Goal: Contribute content

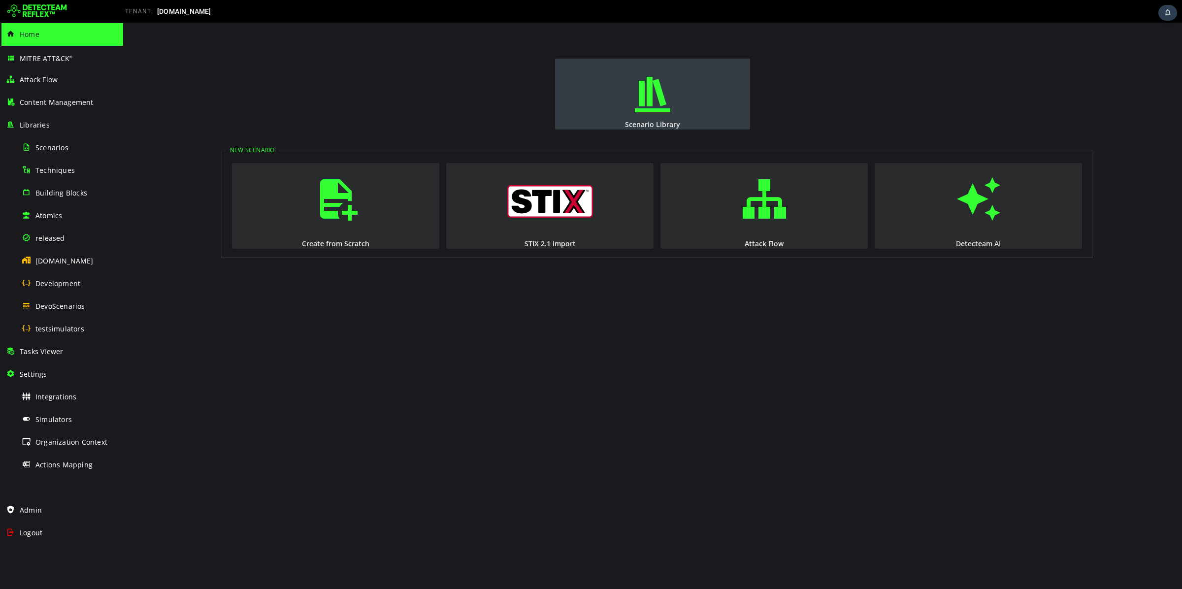
click at [648, 107] on span "button" at bounding box center [653, 94] width 10 height 67
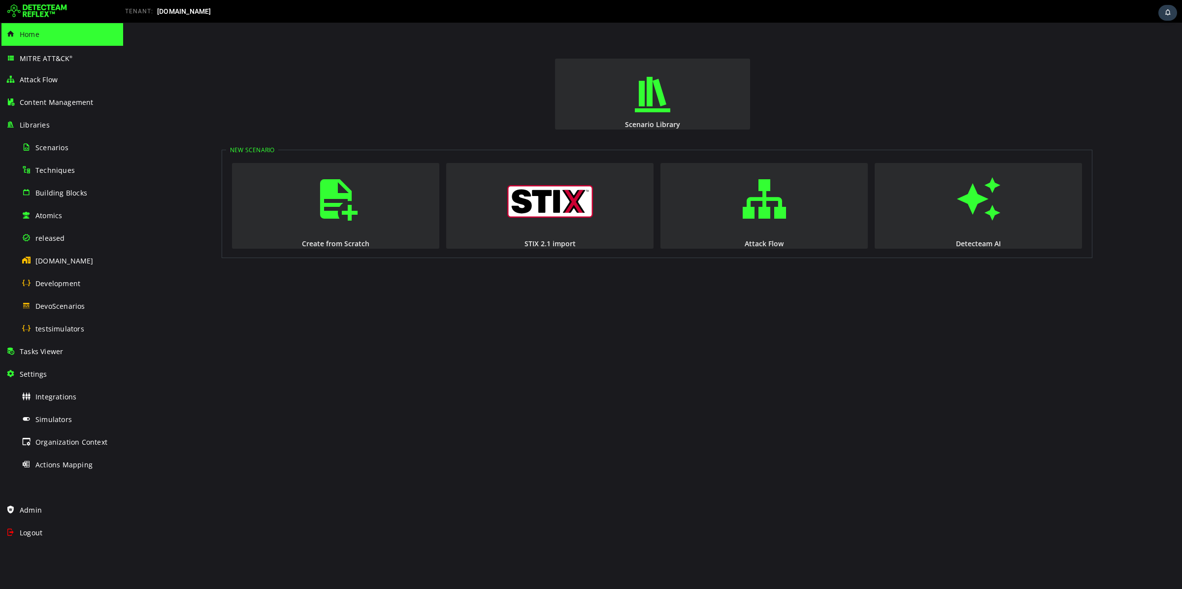
click at [27, 35] on span "Home" at bounding box center [30, 34] width 20 height 9
click at [58, 4] on img at bounding box center [37, 11] width 60 height 16
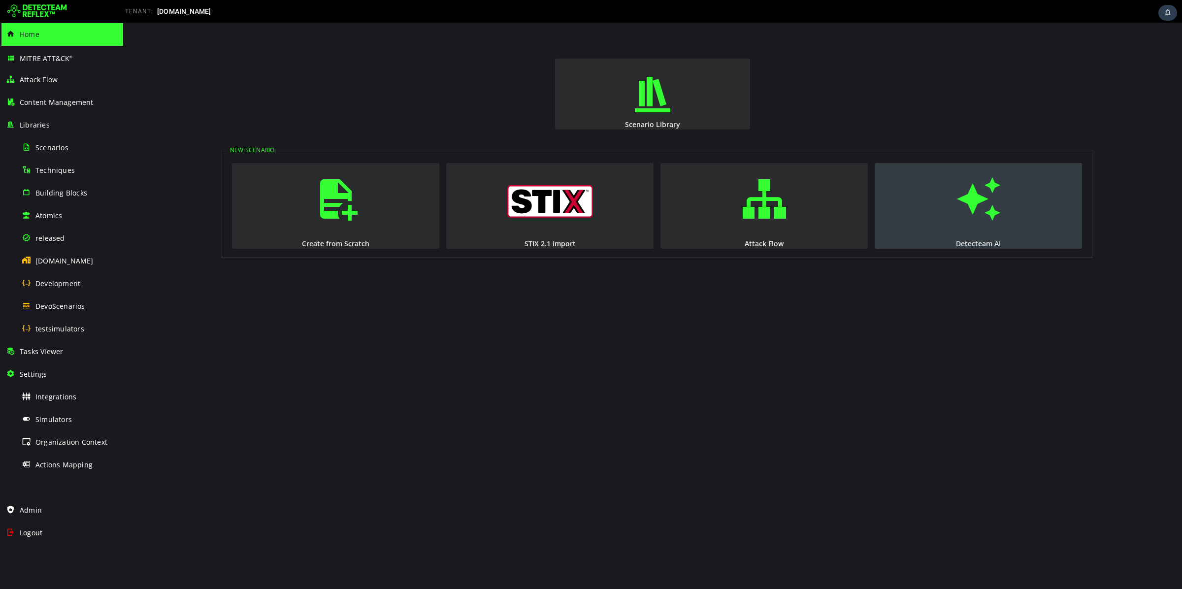
click at [983, 208] on span "button" at bounding box center [979, 198] width 10 height 67
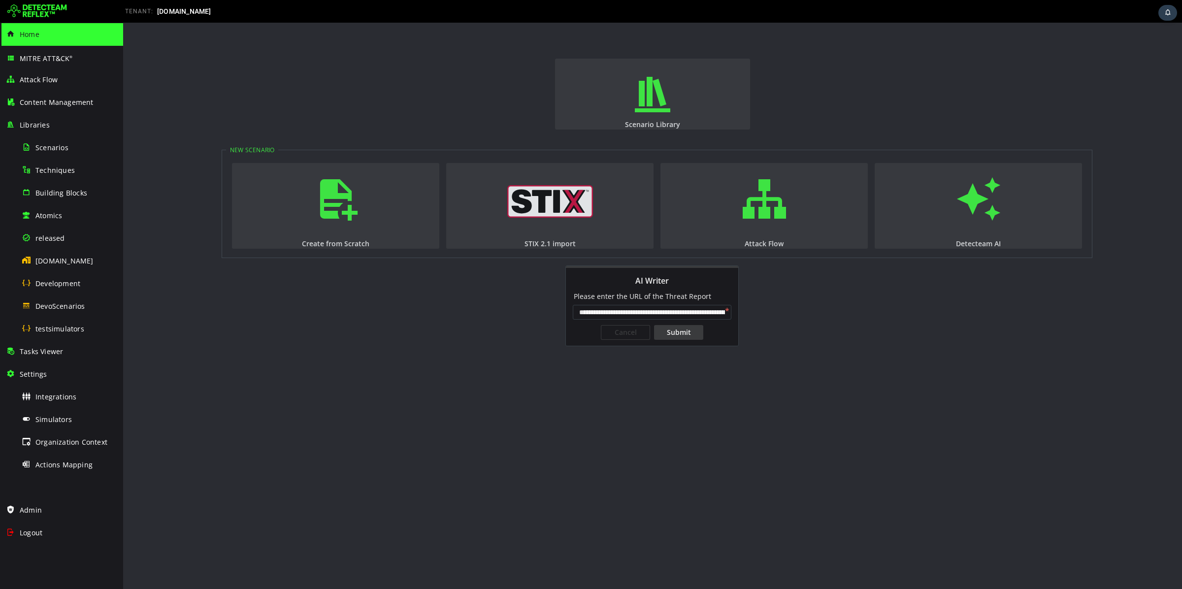
scroll to position [0, 79]
type input "**********"
click at [667, 331] on div "Submit" at bounding box center [678, 332] width 49 height 15
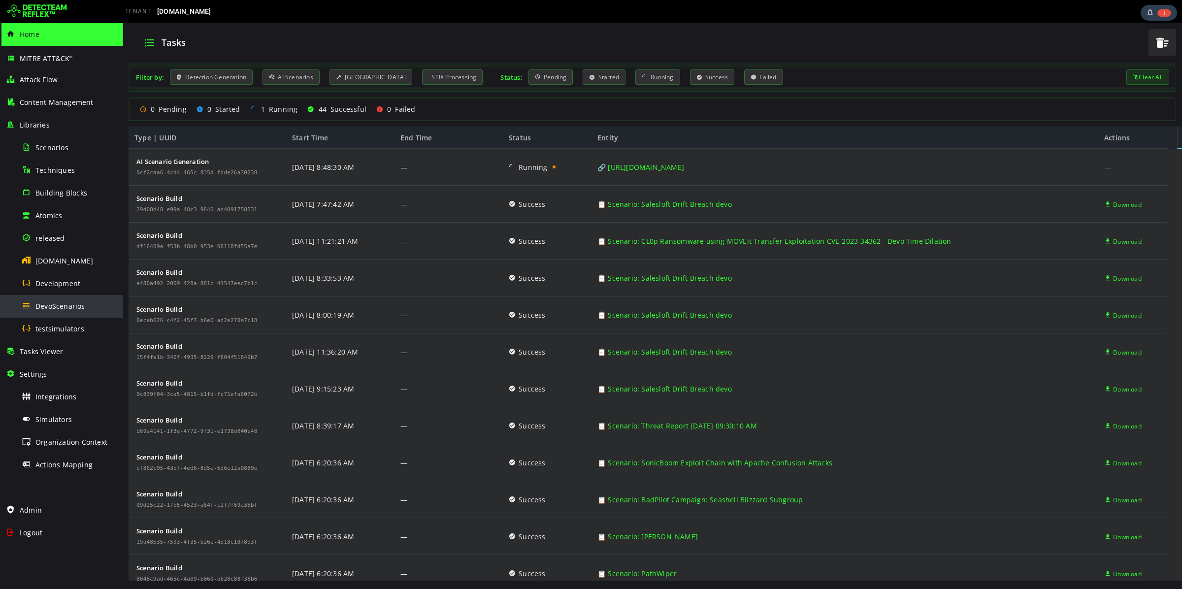
click at [75, 306] on span "DevoScenarios" at bounding box center [60, 305] width 50 height 9
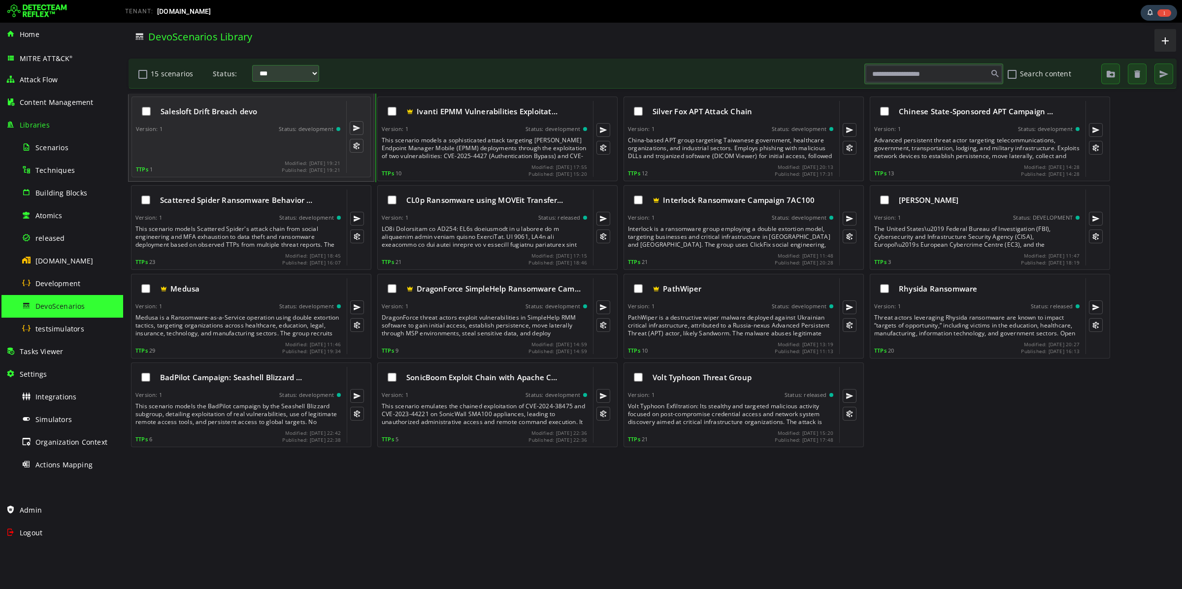
click at [252, 134] on div "Salesloft Drift Breach devo Version: 1 Status: development TTPs 1 Modified: [DA…" at bounding box center [238, 137] width 204 height 72
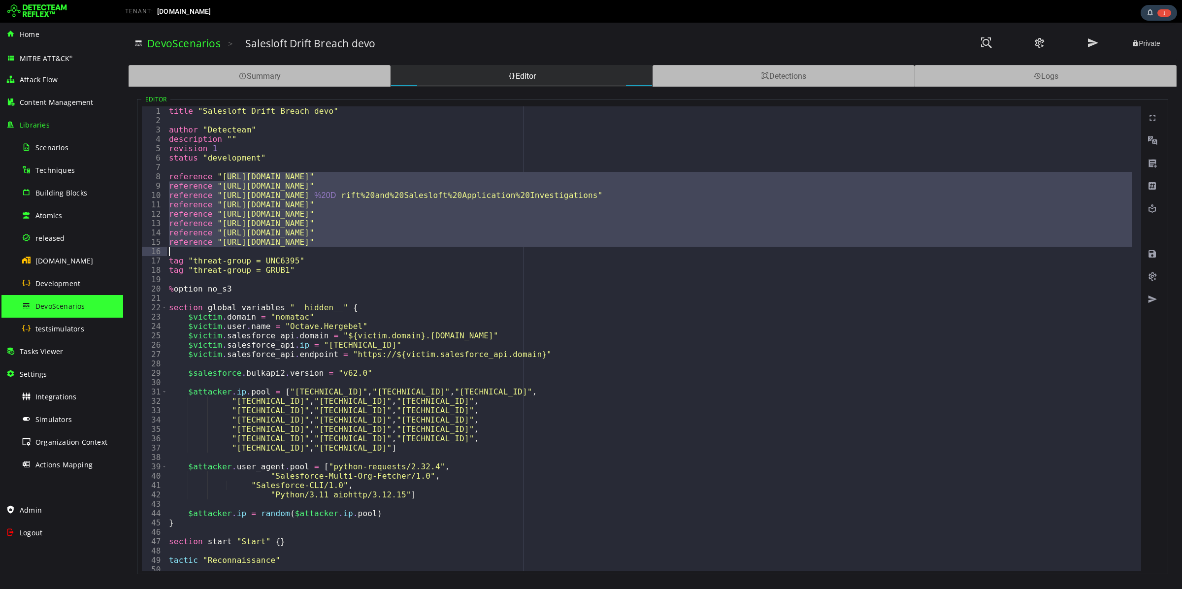
drag, startPoint x: 228, startPoint y: 174, endPoint x: 406, endPoint y: 255, distance: 195.0
click at [406, 255] on div "title "Salesloft Drift Breach devo" author "Detecteam" description "" revision …" at bounding box center [924, 343] width 1515 height 474
type textarea "**********"
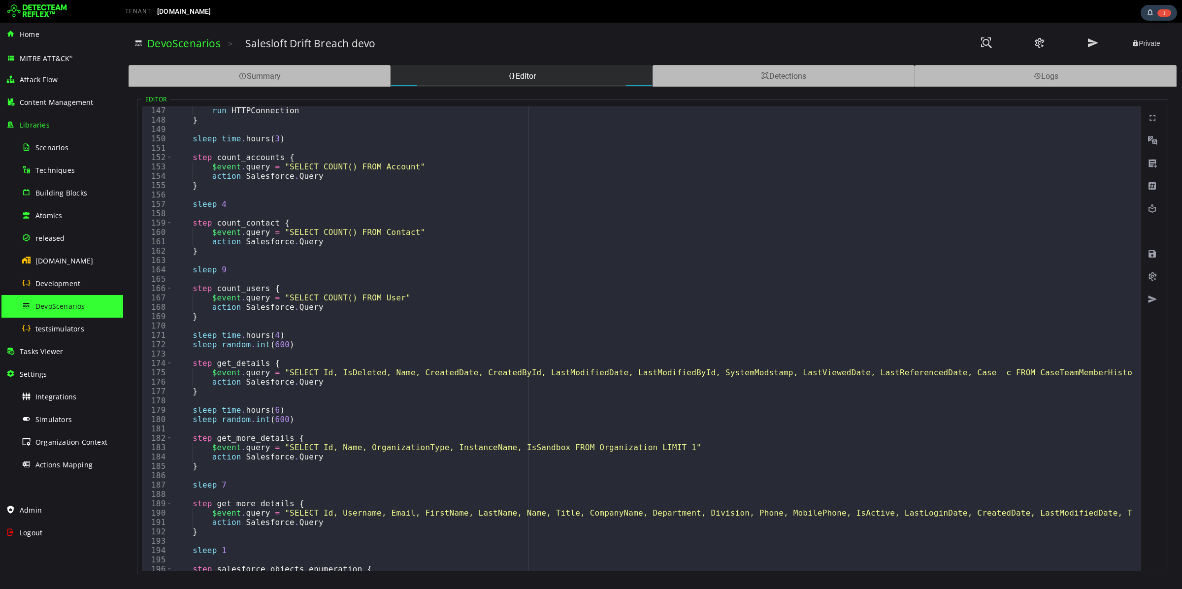
scroll to position [1403, 0]
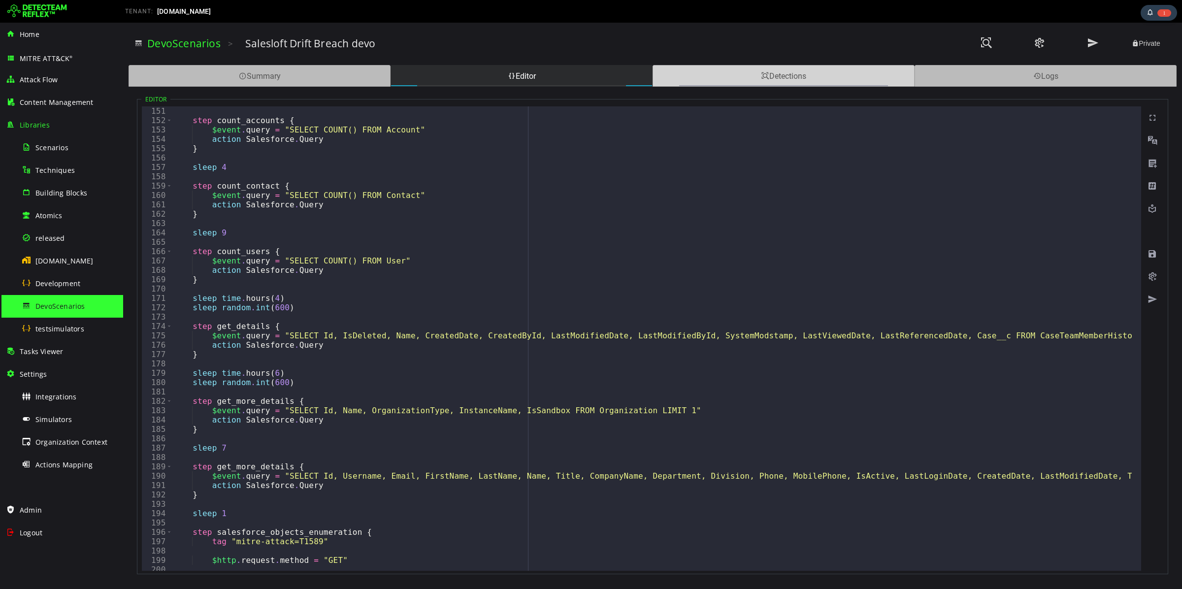
click at [778, 84] on div "Detections" at bounding box center [783, 76] width 262 height 22
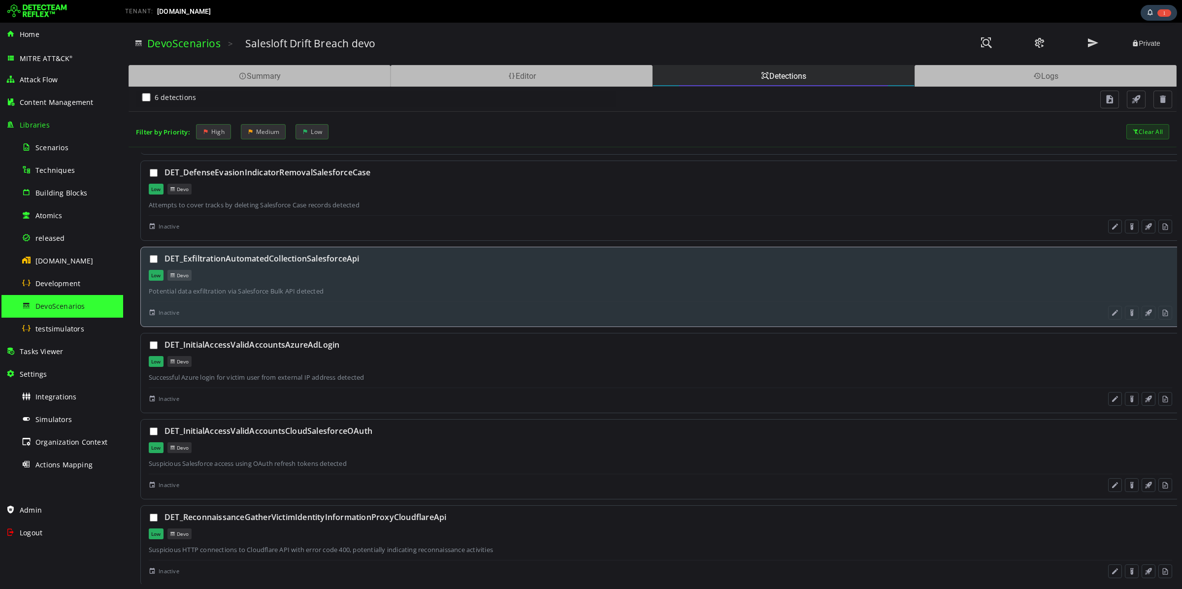
scroll to position [0, 0]
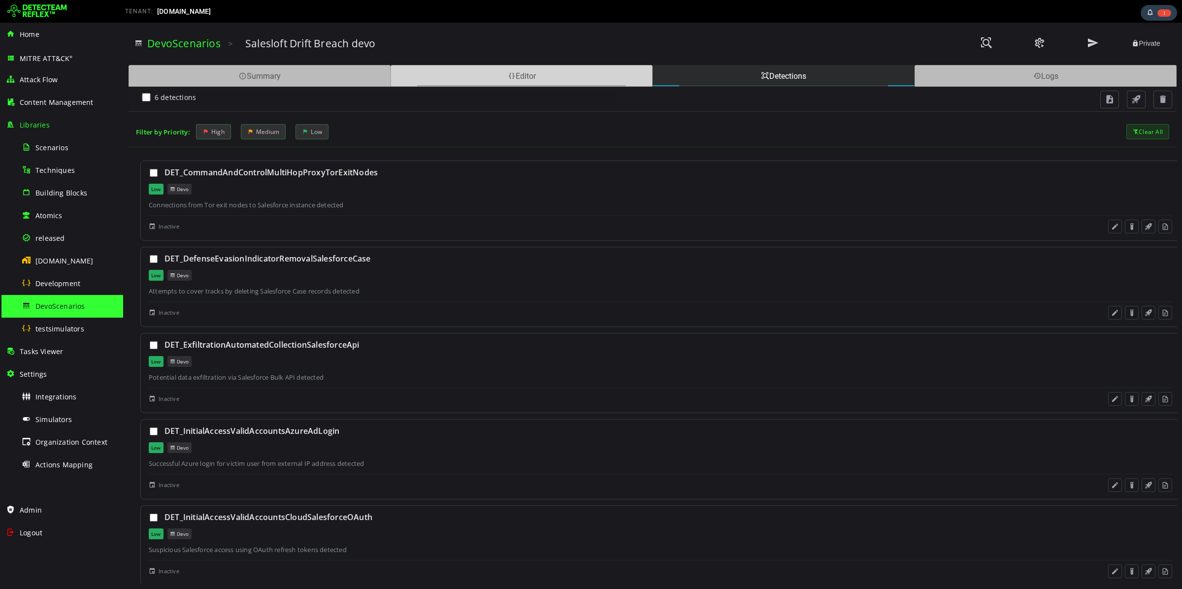
click at [492, 79] on div "Editor" at bounding box center [522, 76] width 262 height 22
